Goal: Navigation & Orientation: Find specific page/section

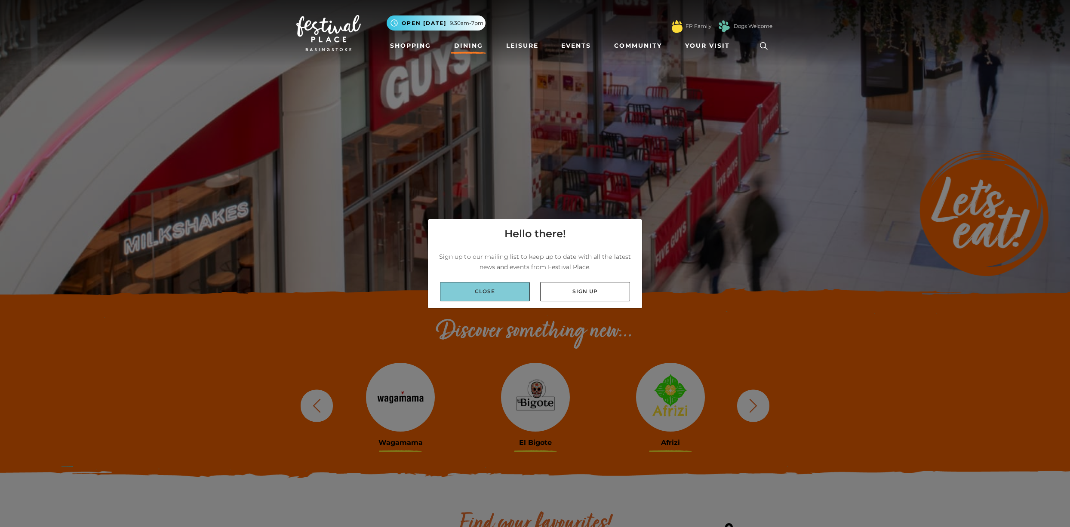
click at [481, 292] on link "Close" at bounding box center [485, 291] width 90 height 19
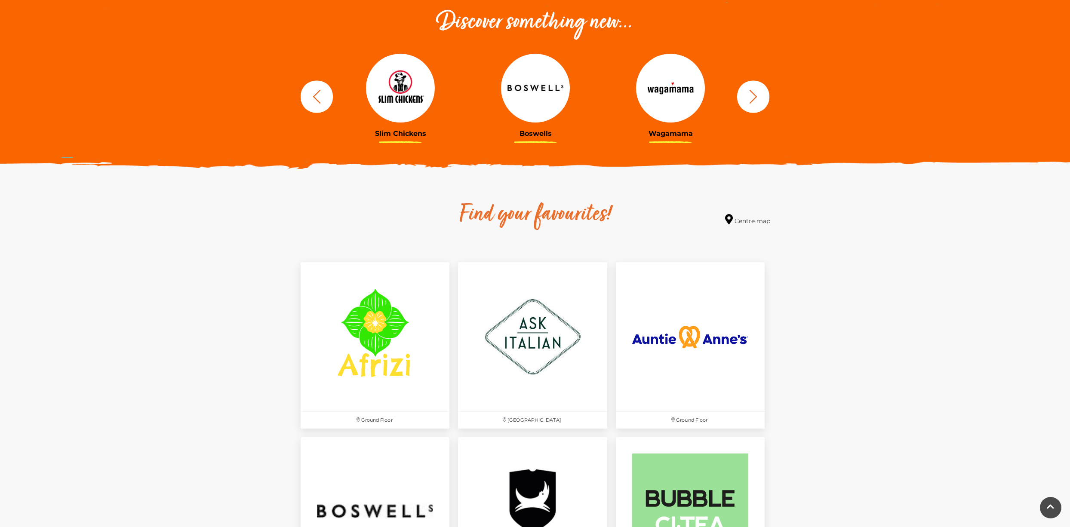
scroll to position [311, 0]
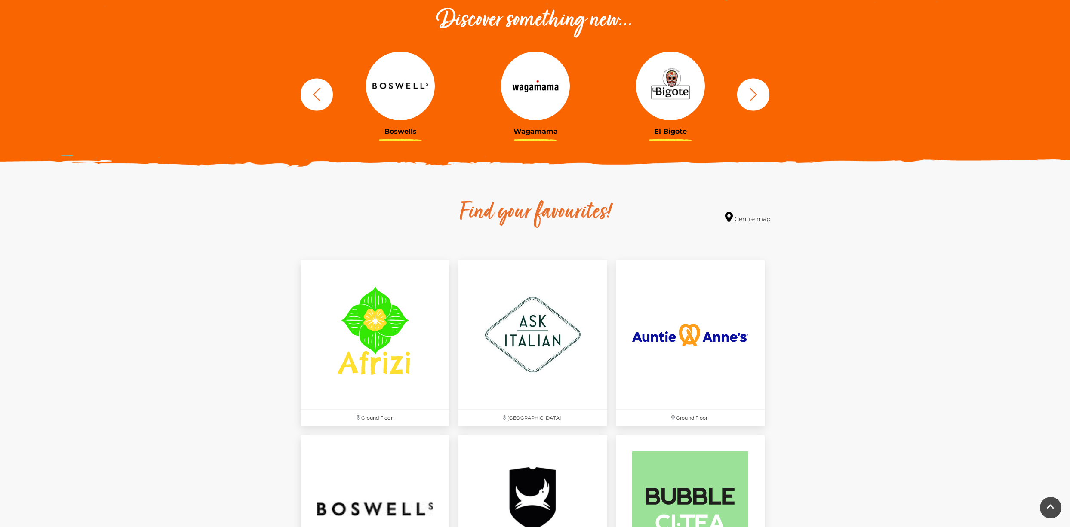
click at [749, 94] on icon "button" at bounding box center [753, 94] width 16 height 16
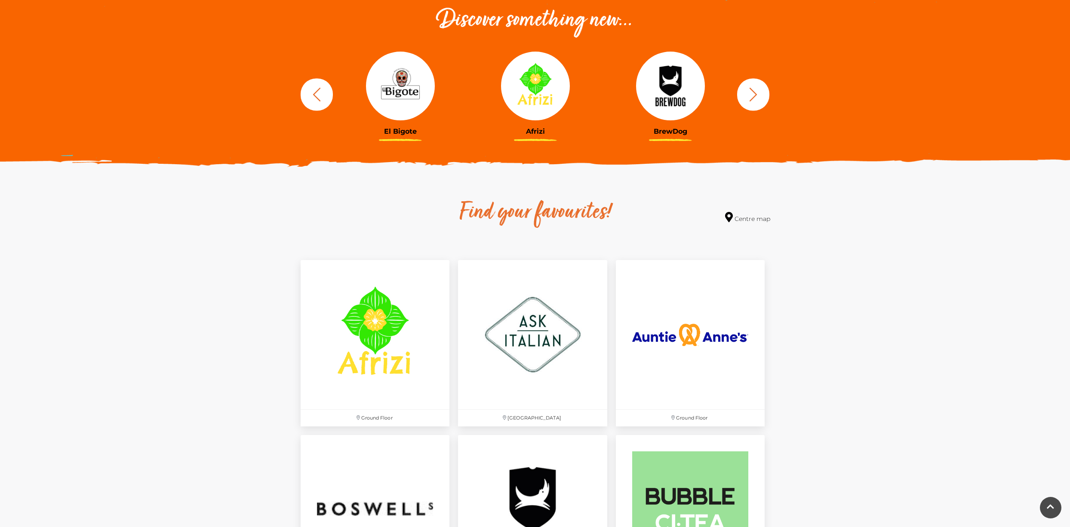
click at [749, 94] on icon "button" at bounding box center [753, 94] width 16 height 16
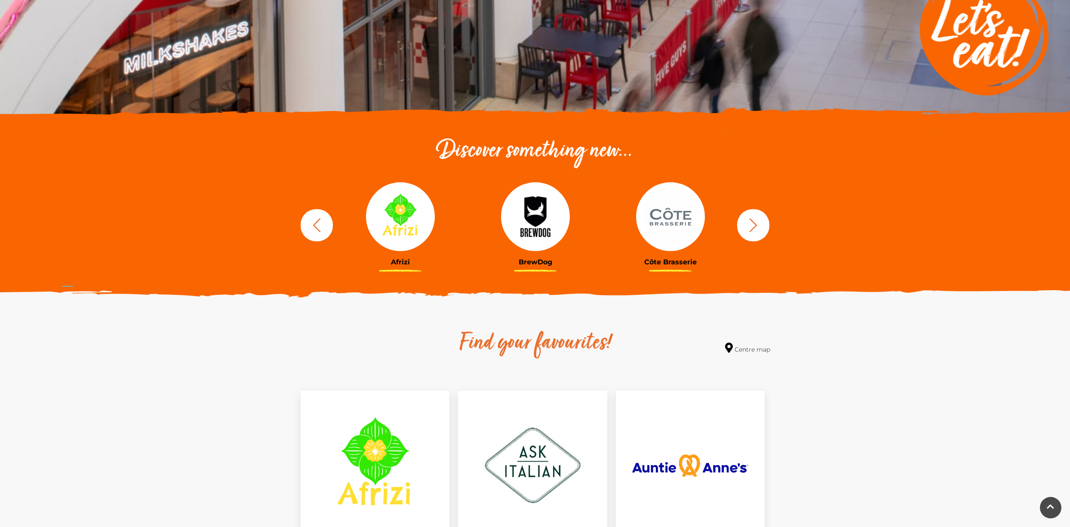
scroll to position [181, 0]
click at [742, 230] on button "button" at bounding box center [753, 225] width 32 height 32
click at [755, 227] on icon "button" at bounding box center [753, 225] width 16 height 16
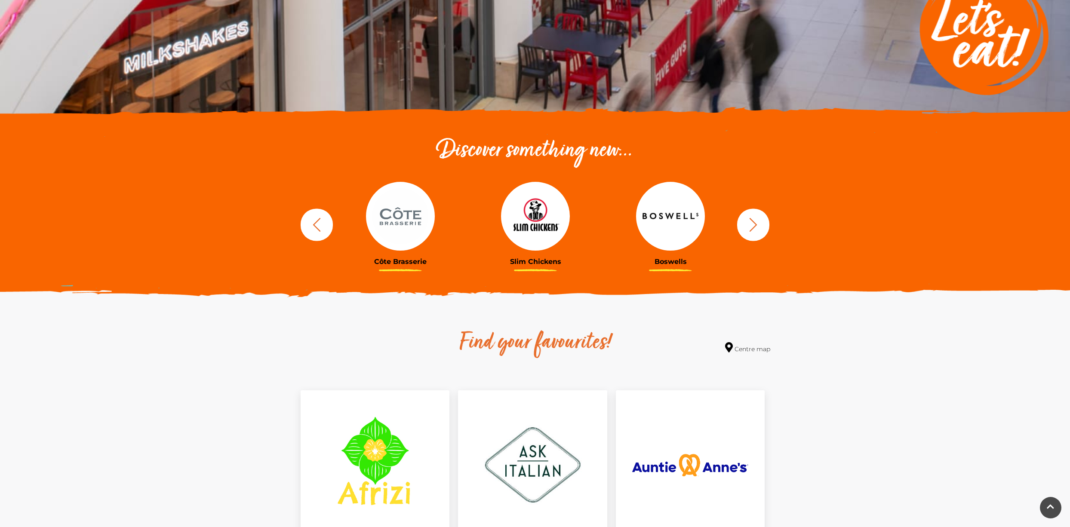
click at [755, 227] on icon "button" at bounding box center [753, 225] width 16 height 16
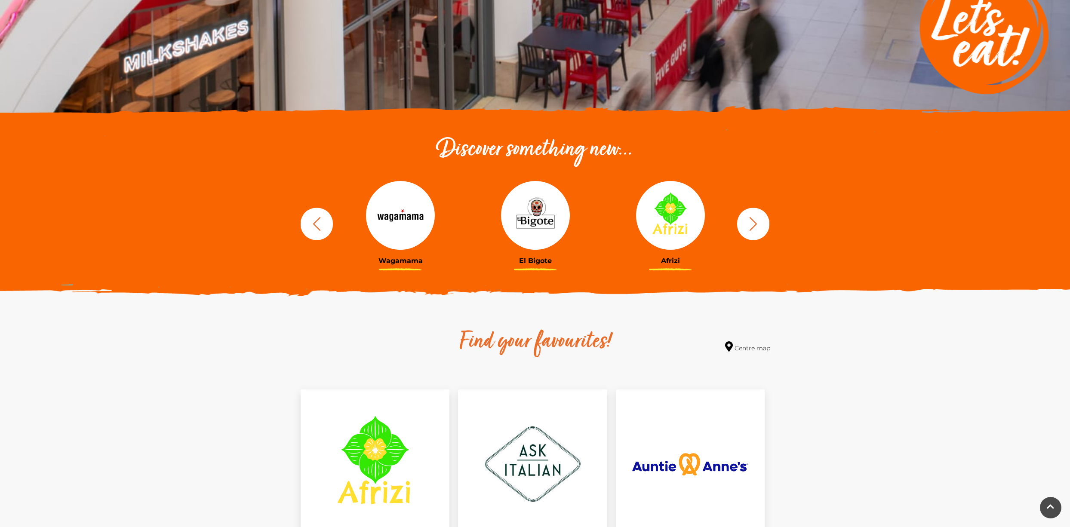
click at [755, 227] on icon "button" at bounding box center [753, 224] width 16 height 16
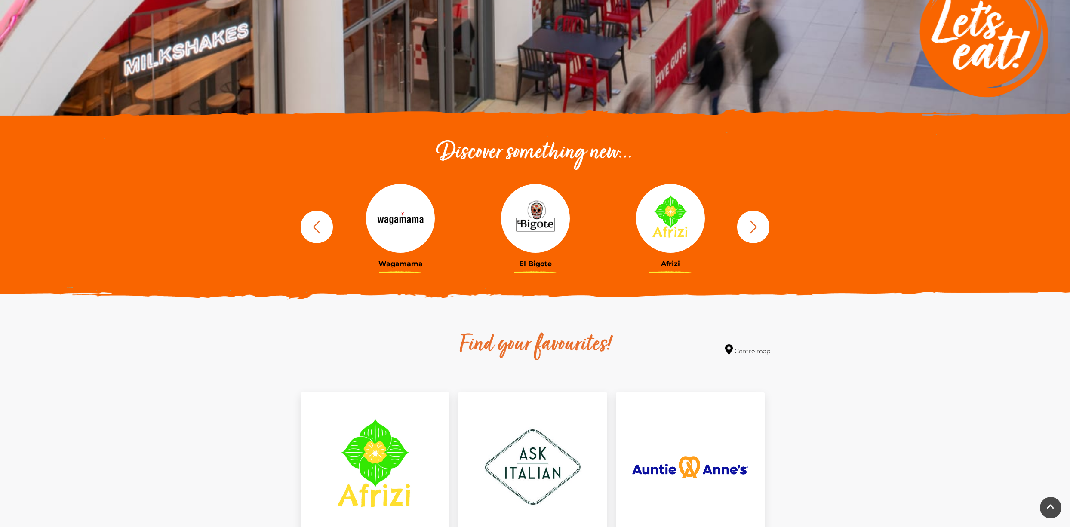
click at [755, 227] on icon "button" at bounding box center [753, 227] width 16 height 16
click at [755, 227] on icon "button" at bounding box center [753, 227] width 8 height 14
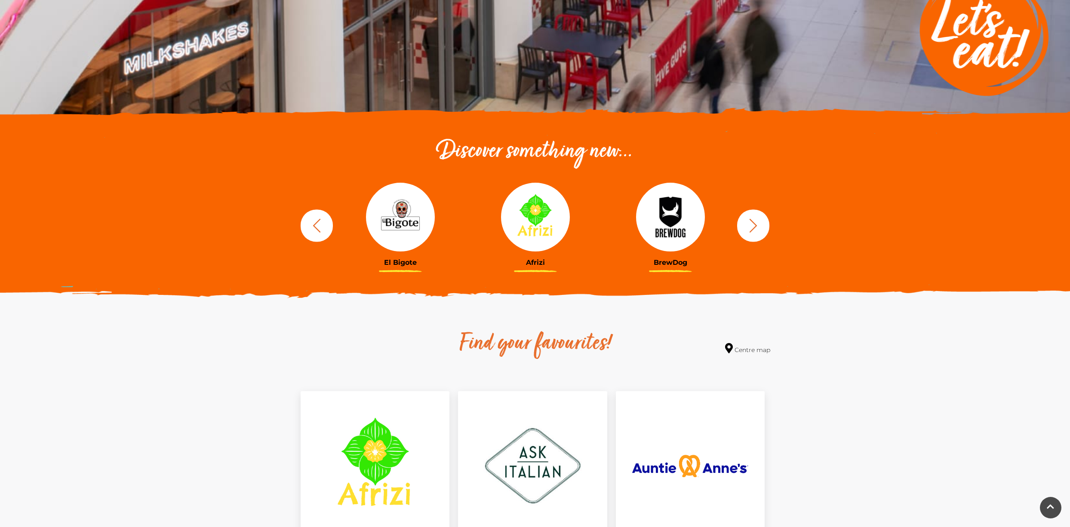
click at [755, 227] on icon "button" at bounding box center [753, 226] width 16 height 16
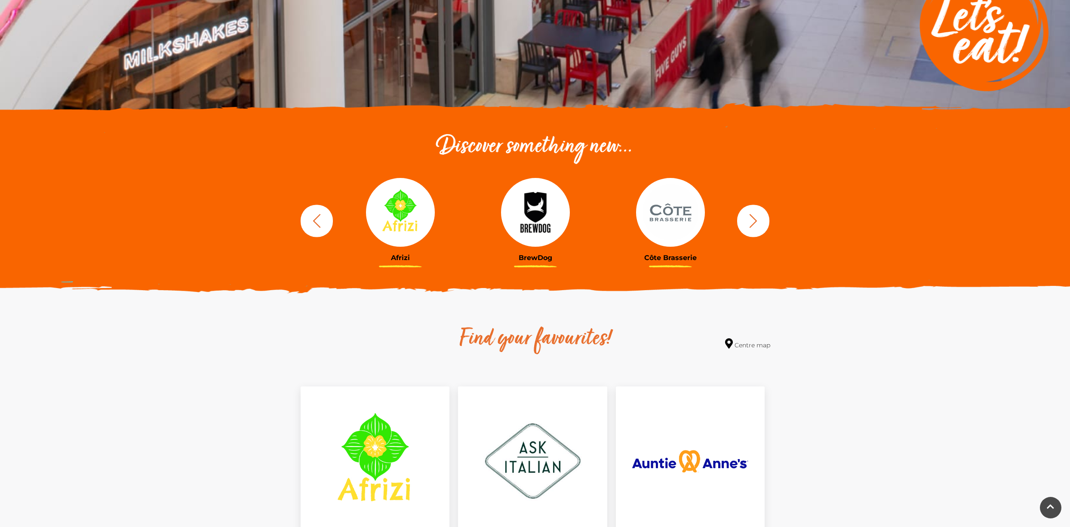
click at [755, 227] on icon "button" at bounding box center [753, 221] width 16 height 16
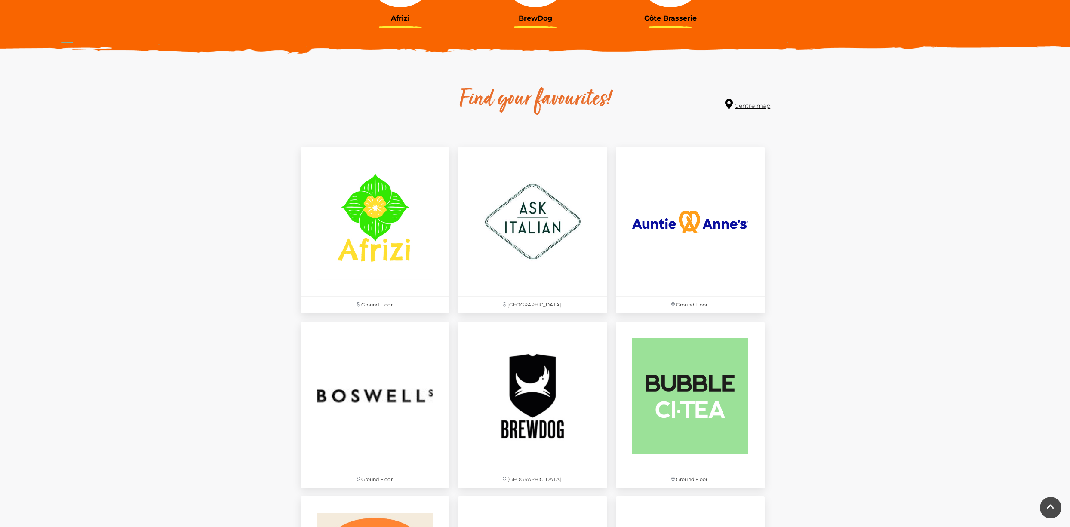
scroll to position [425, 0]
click at [761, 107] on link "Centre map" at bounding box center [747, 104] width 45 height 12
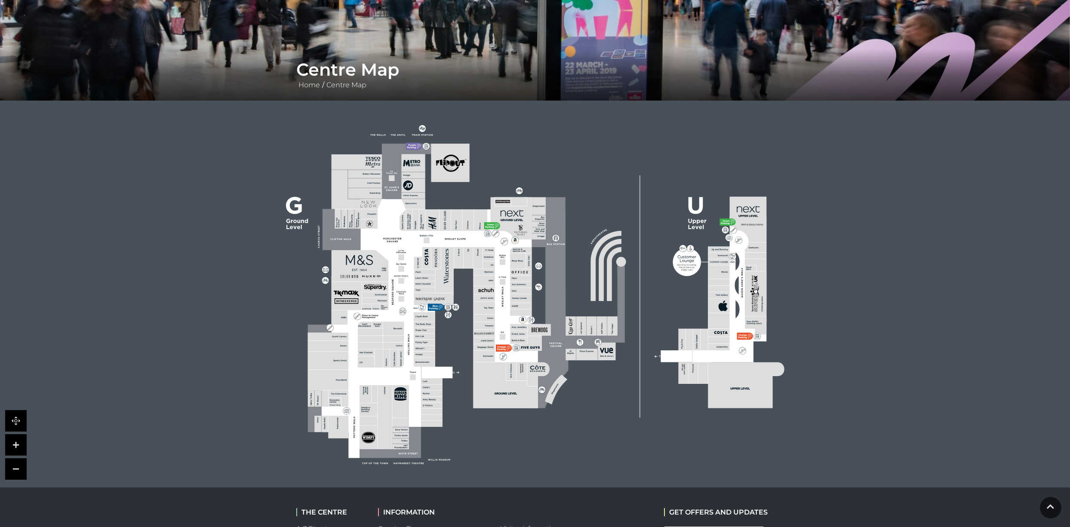
scroll to position [132, 0]
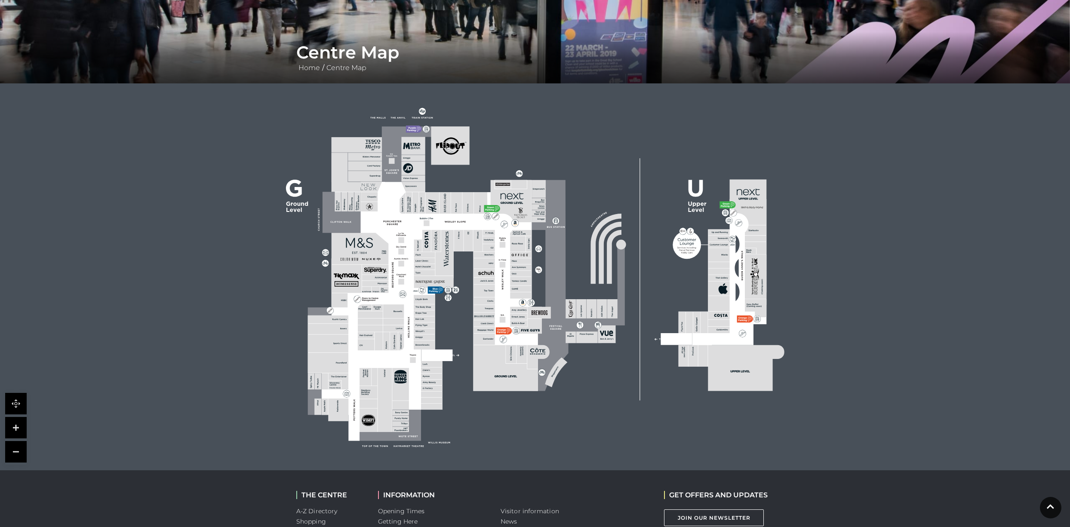
click at [25, 429] on link at bounding box center [15, 427] width 21 height 21
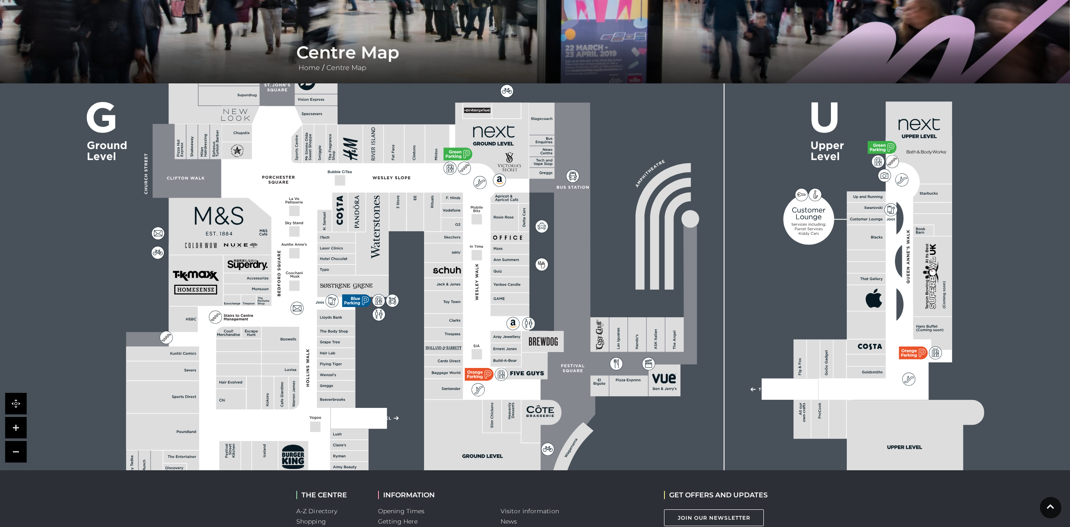
click at [513, 415] on icon at bounding box center [513, 415] width 2 height 2
click at [512, 412] on rect at bounding box center [511, 416] width 19 height 33
click at [511, 416] on rect at bounding box center [511, 416] width 19 height 33
